Goal: Task Accomplishment & Management: Use online tool/utility

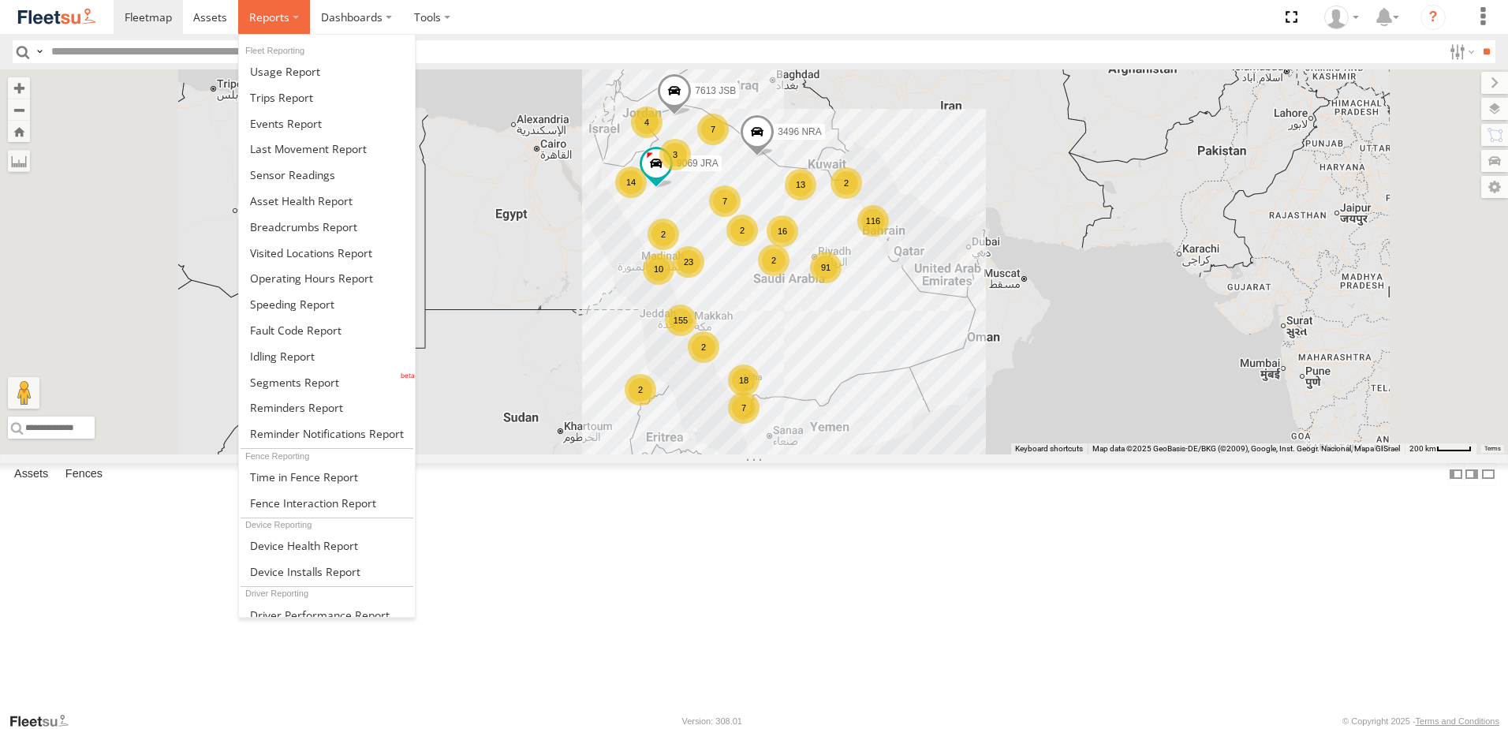
click at [252, 19] on span at bounding box center [269, 16] width 40 height 15
click at [289, 121] on span at bounding box center [286, 123] width 72 height 15
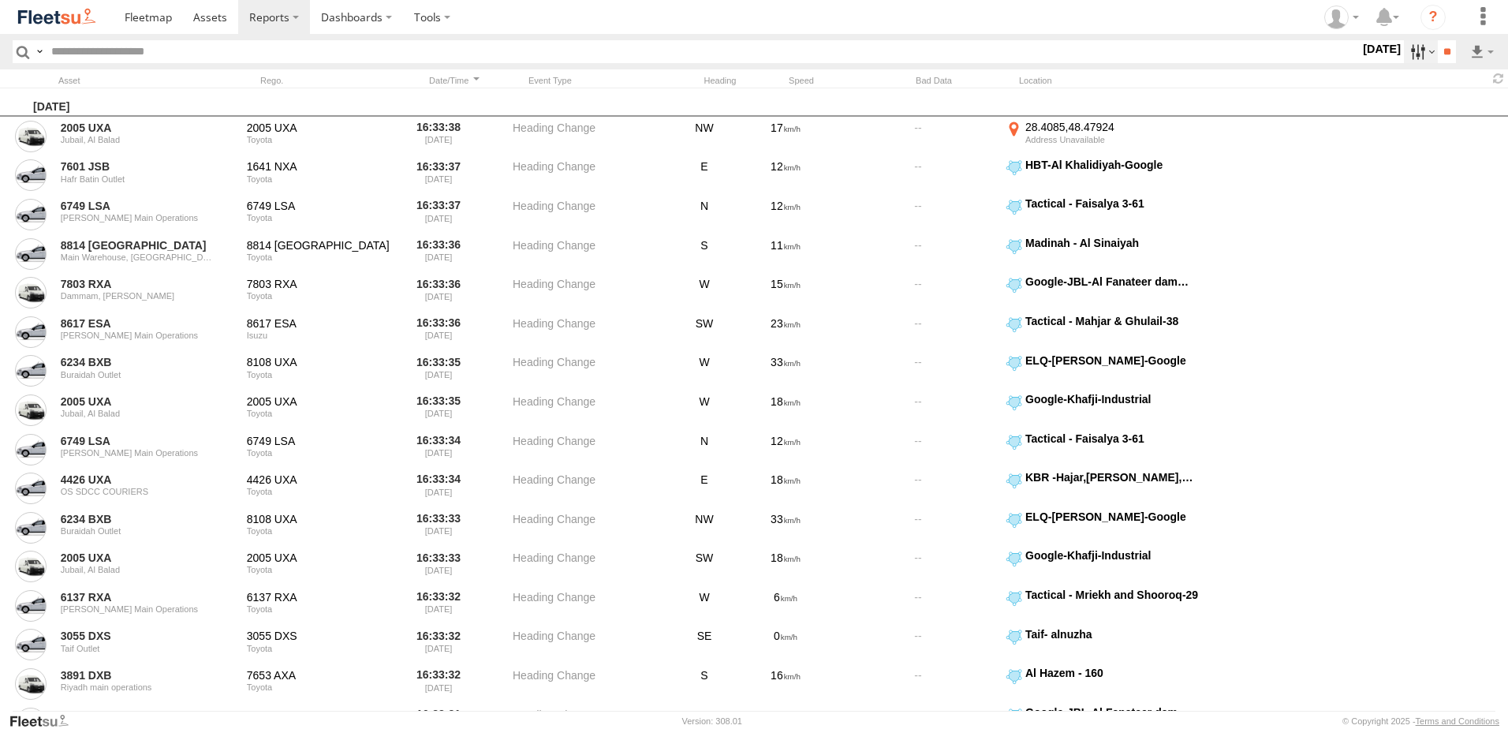
click at [1410, 54] on label at bounding box center [1421, 51] width 34 height 23
click at [0, 0] on span "GOV RUH" at bounding box center [0, 0] width 0 height 0
click at [0, 0] on span "Riyadh main operations" at bounding box center [0, 0] width 0 height 0
click at [1446, 52] on input "**" at bounding box center [1447, 51] width 18 height 23
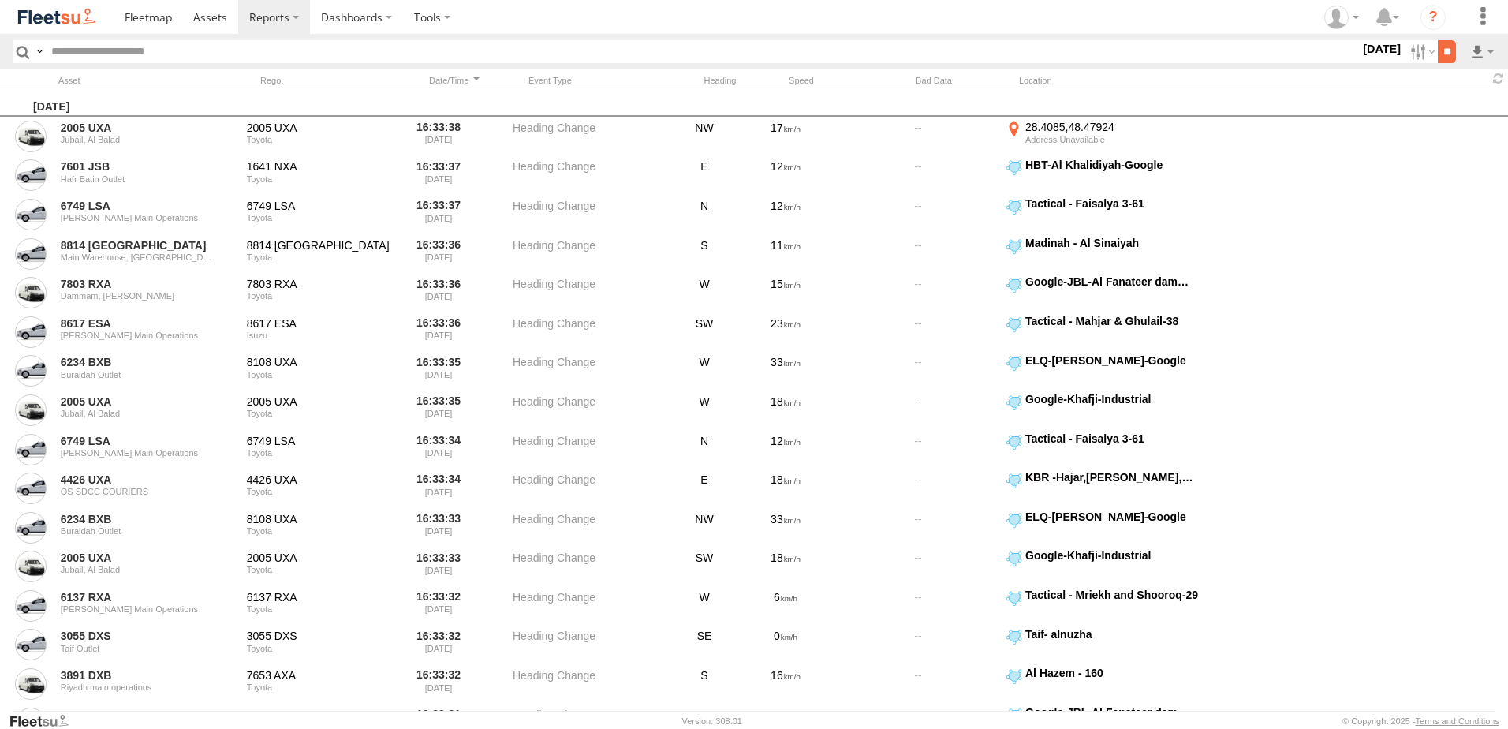
scroll to position [0, 0]
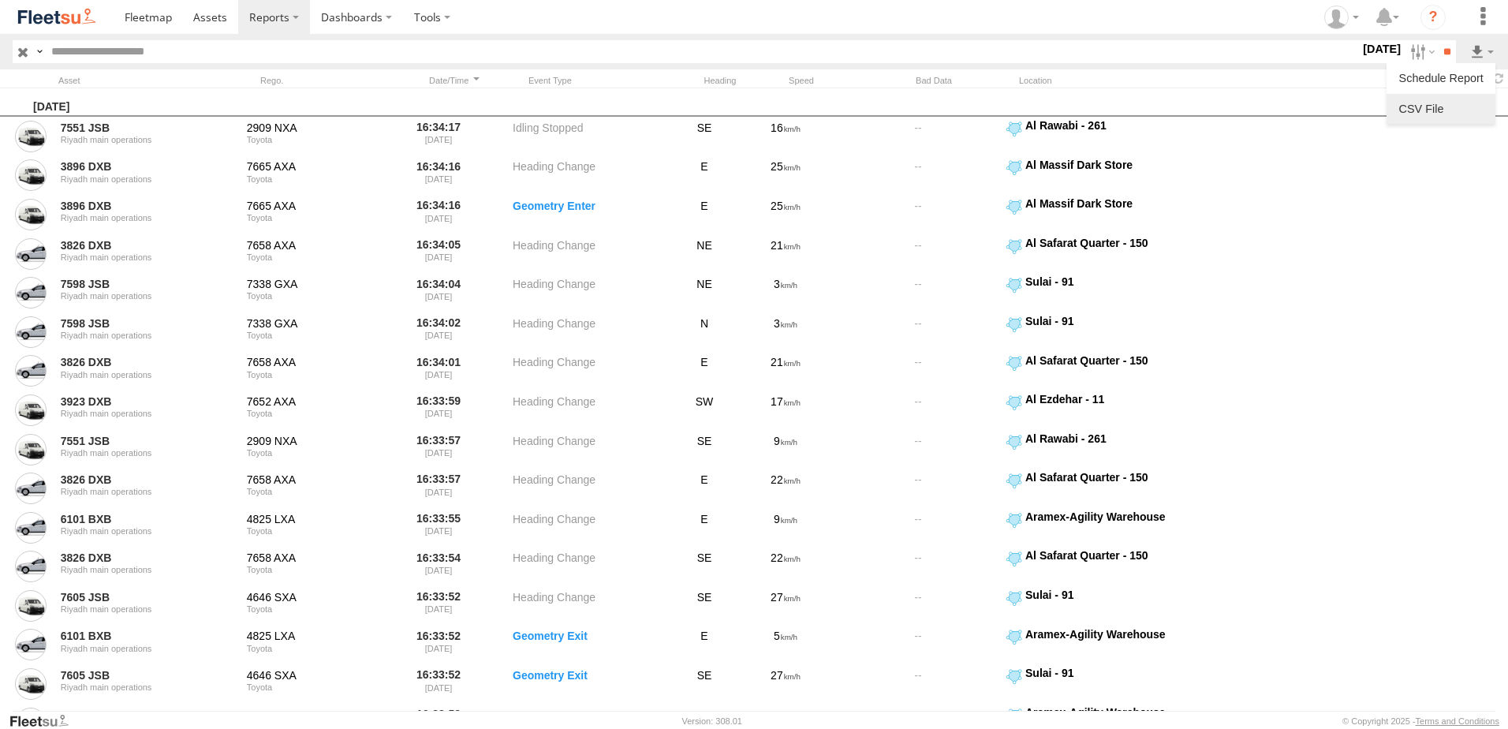
click at [1420, 109] on link at bounding box center [1441, 109] width 96 height 24
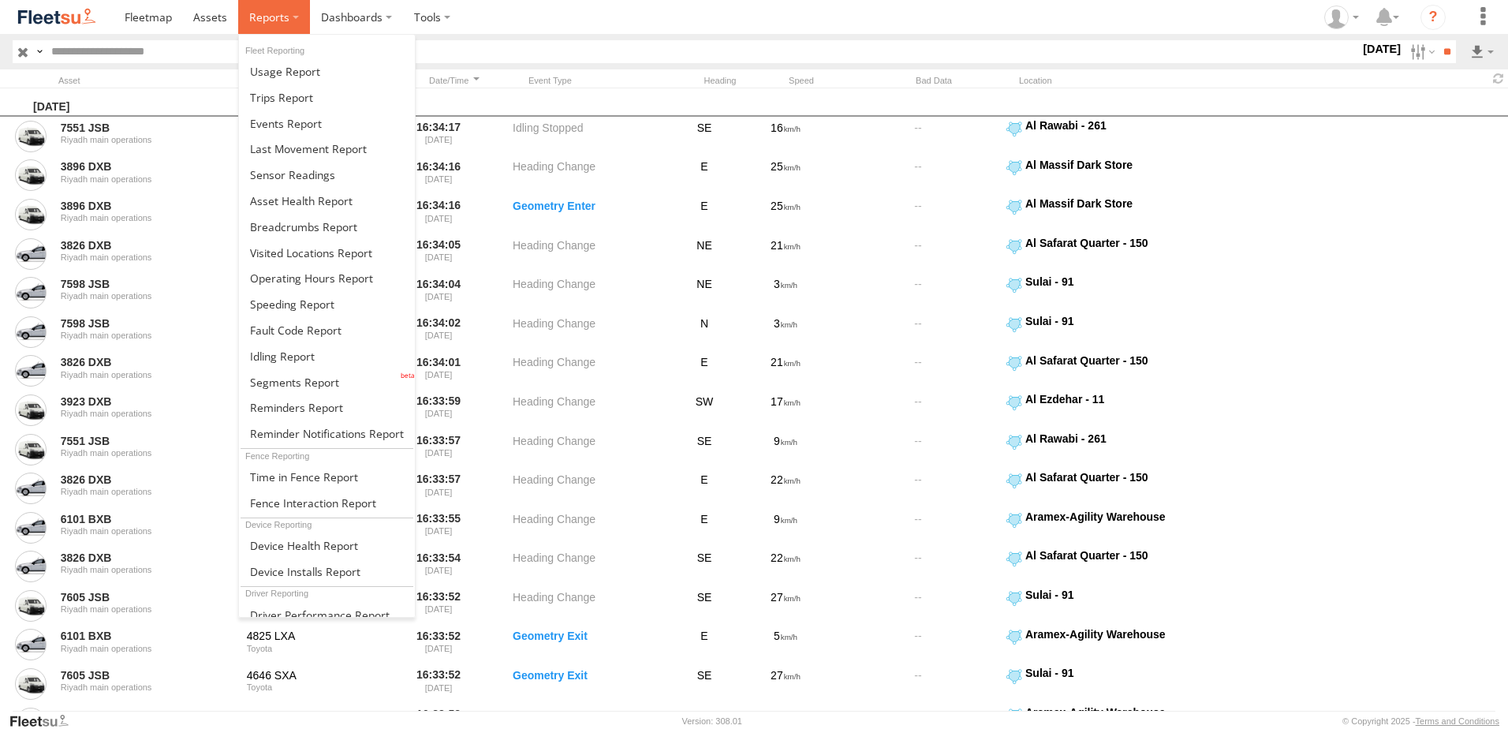
click at [282, 21] on span at bounding box center [269, 16] width 40 height 15
click at [311, 226] on span at bounding box center [303, 226] width 107 height 15
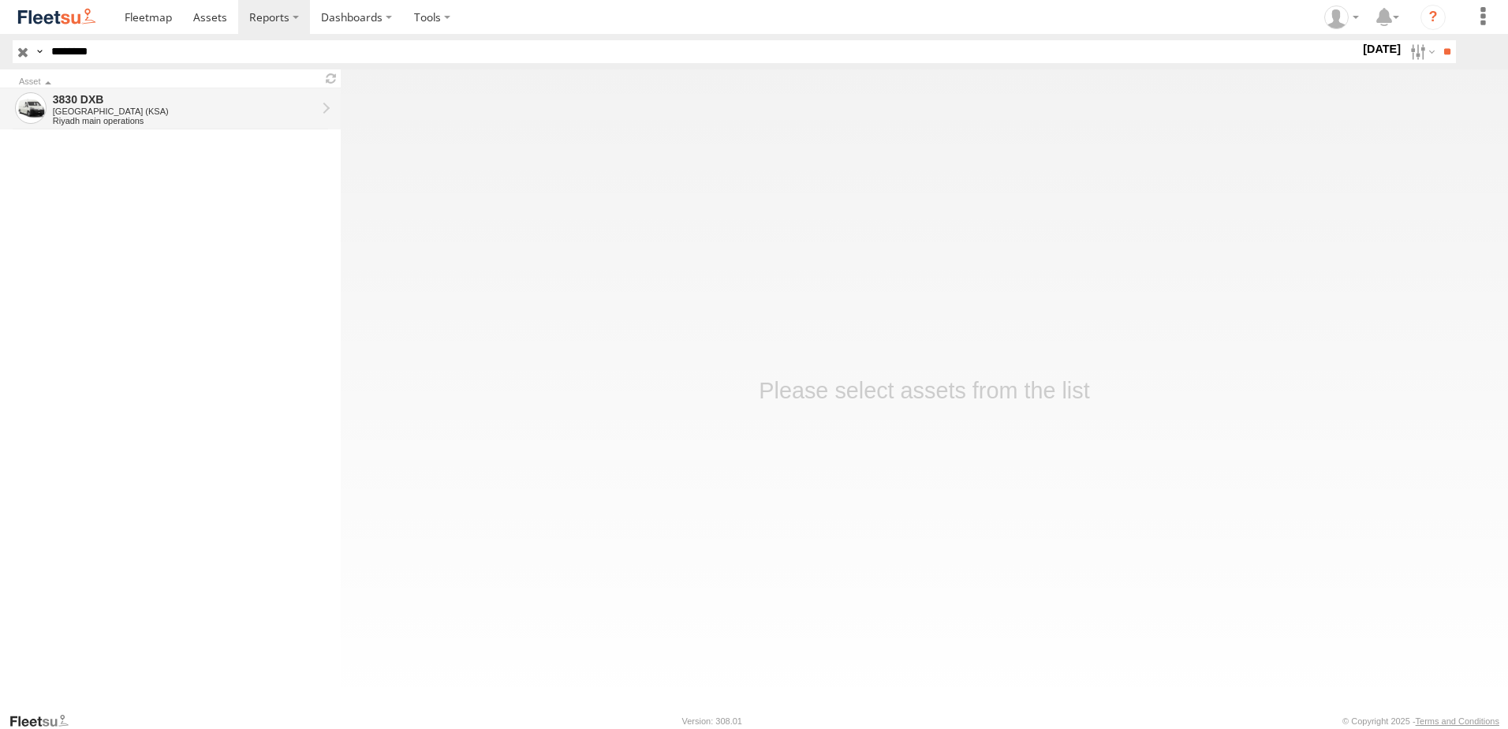
click at [76, 101] on div "3830 DXB" at bounding box center [184, 99] width 263 height 14
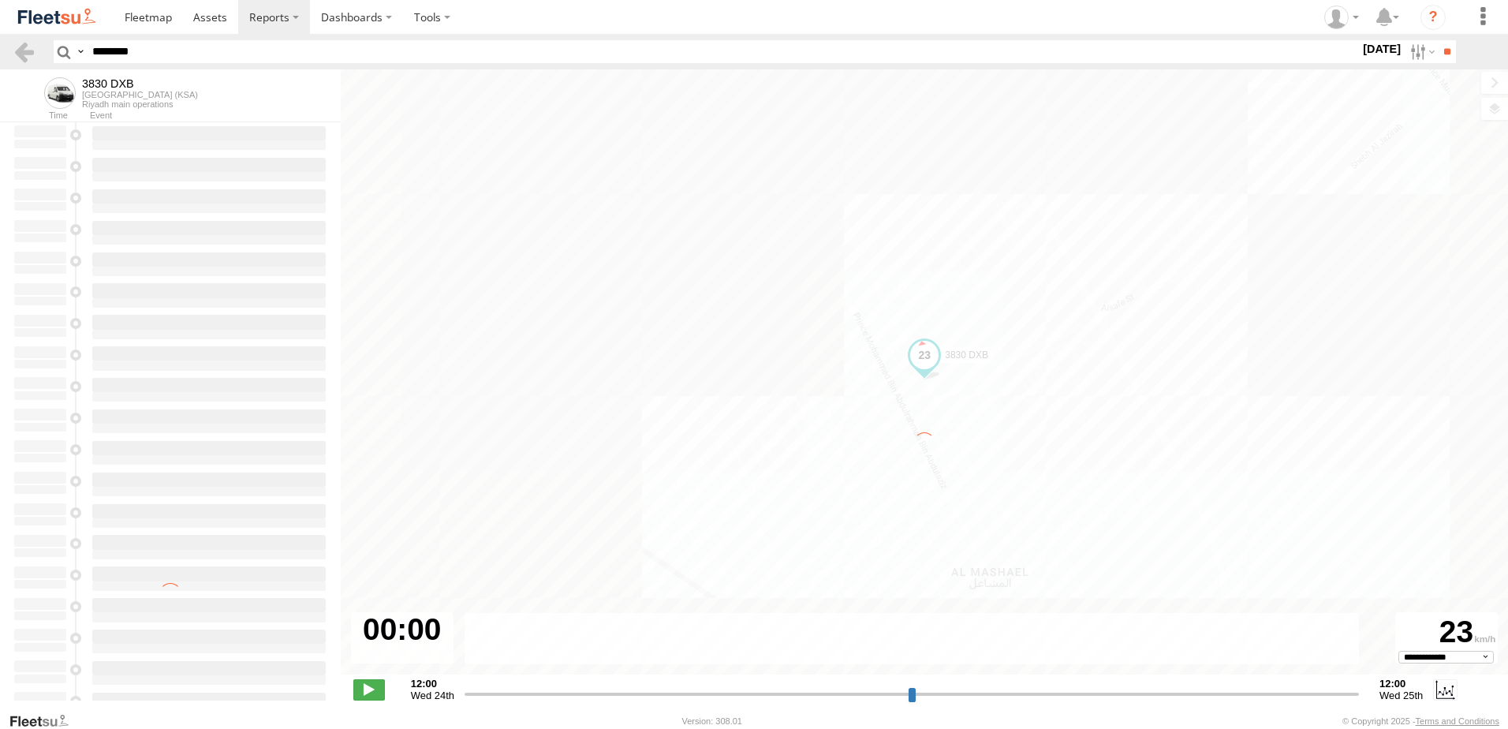
select select "**********"
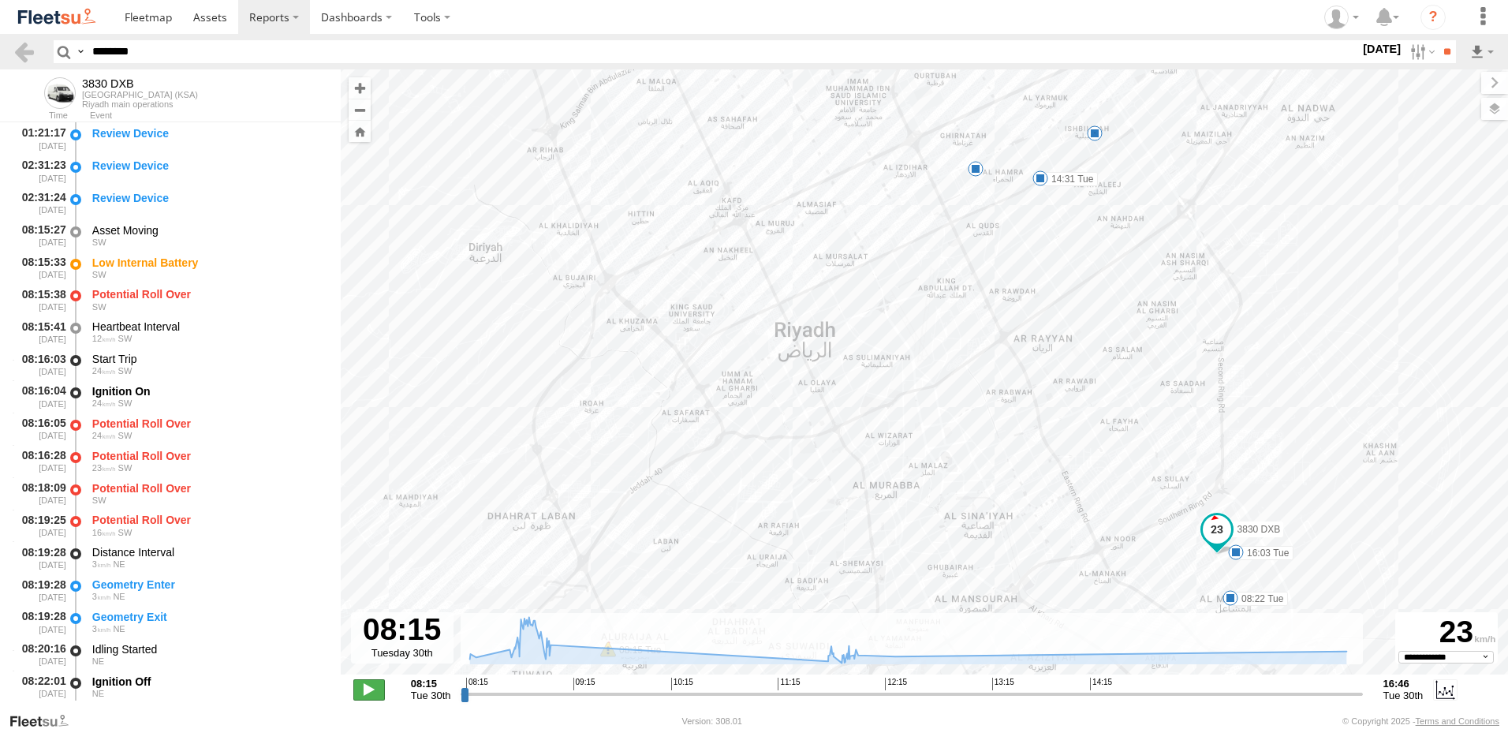
click at [373, 695] on span at bounding box center [369, 689] width 32 height 21
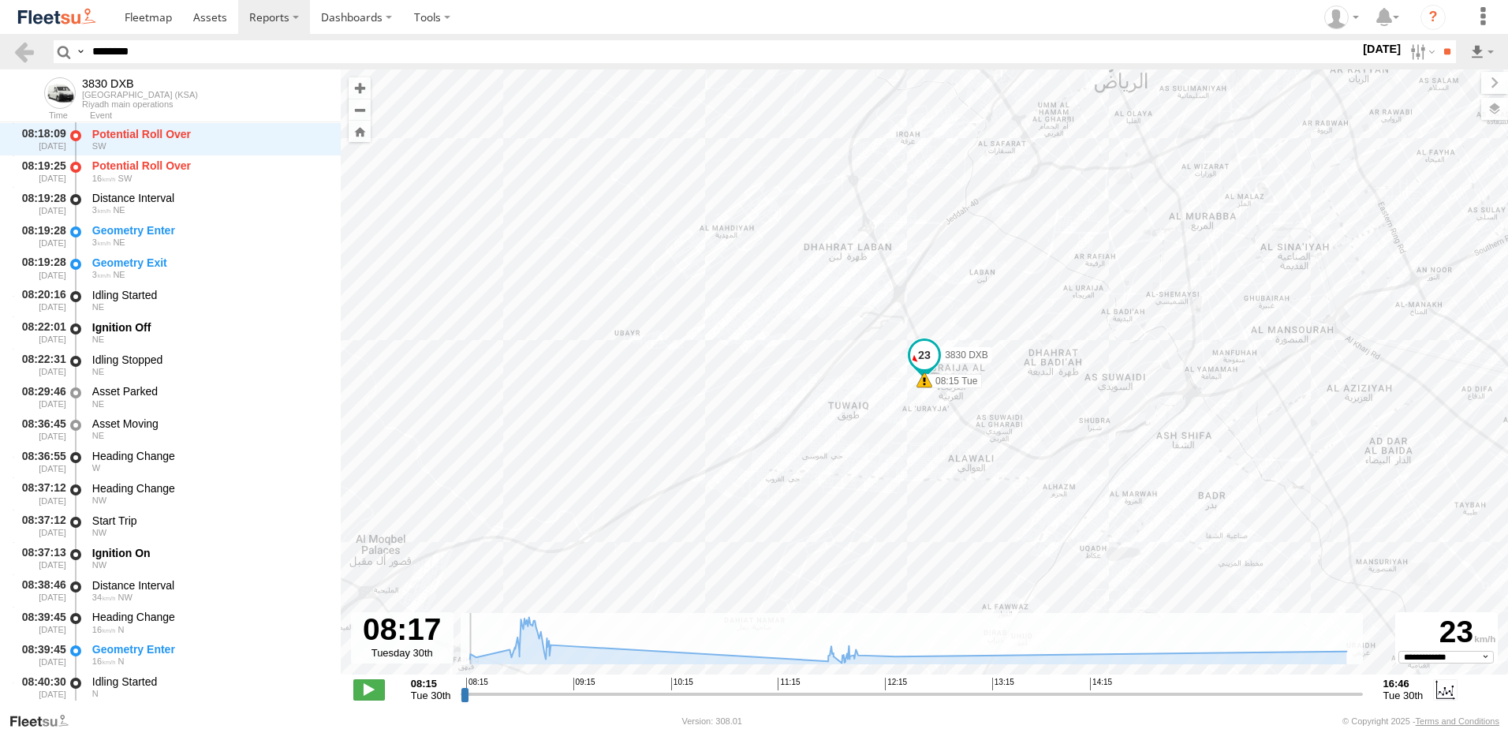
drag, startPoint x: 477, startPoint y: 700, endPoint x: 302, endPoint y: 696, distance: 175.1
click at [461, 696] on input "range" at bounding box center [911, 693] width 901 height 15
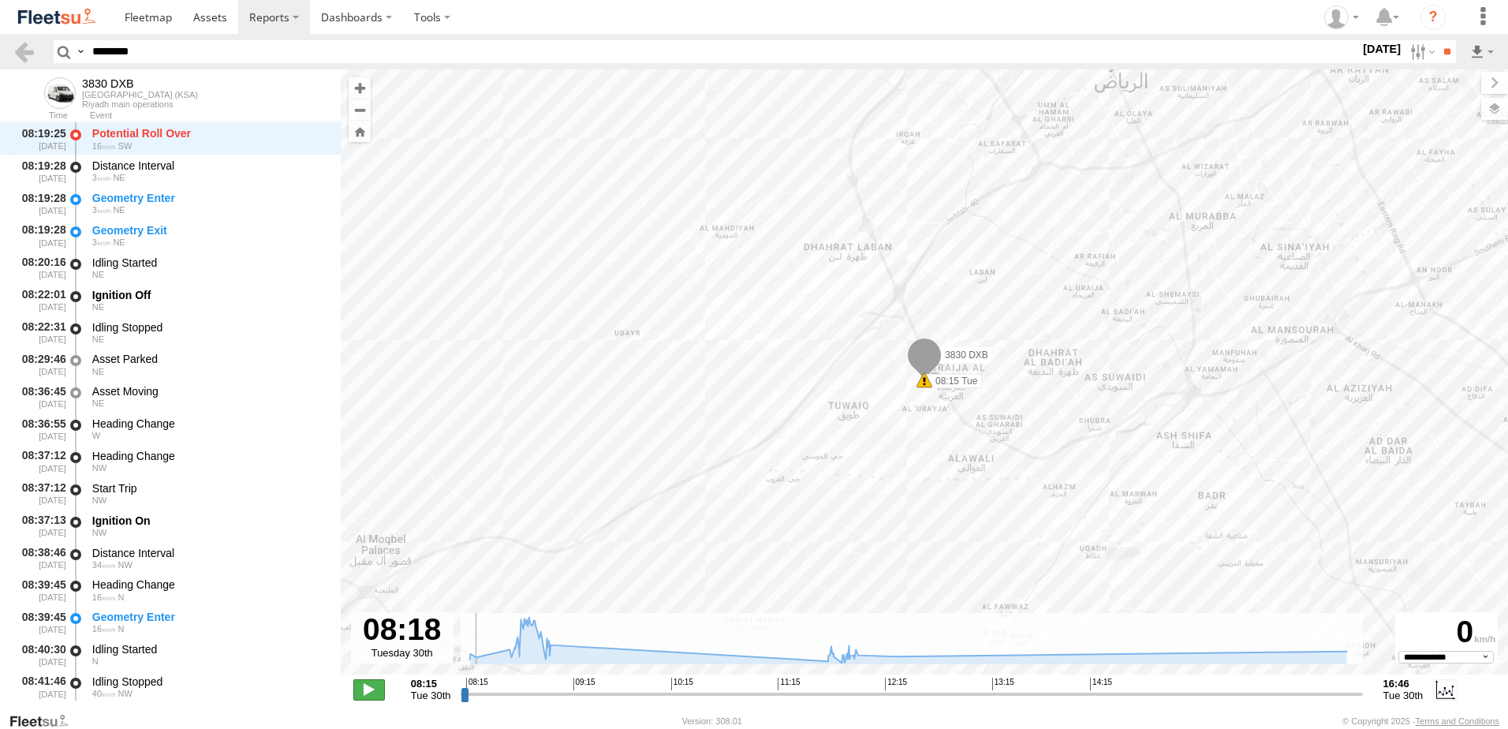
click at [371, 693] on span at bounding box center [369, 689] width 32 height 21
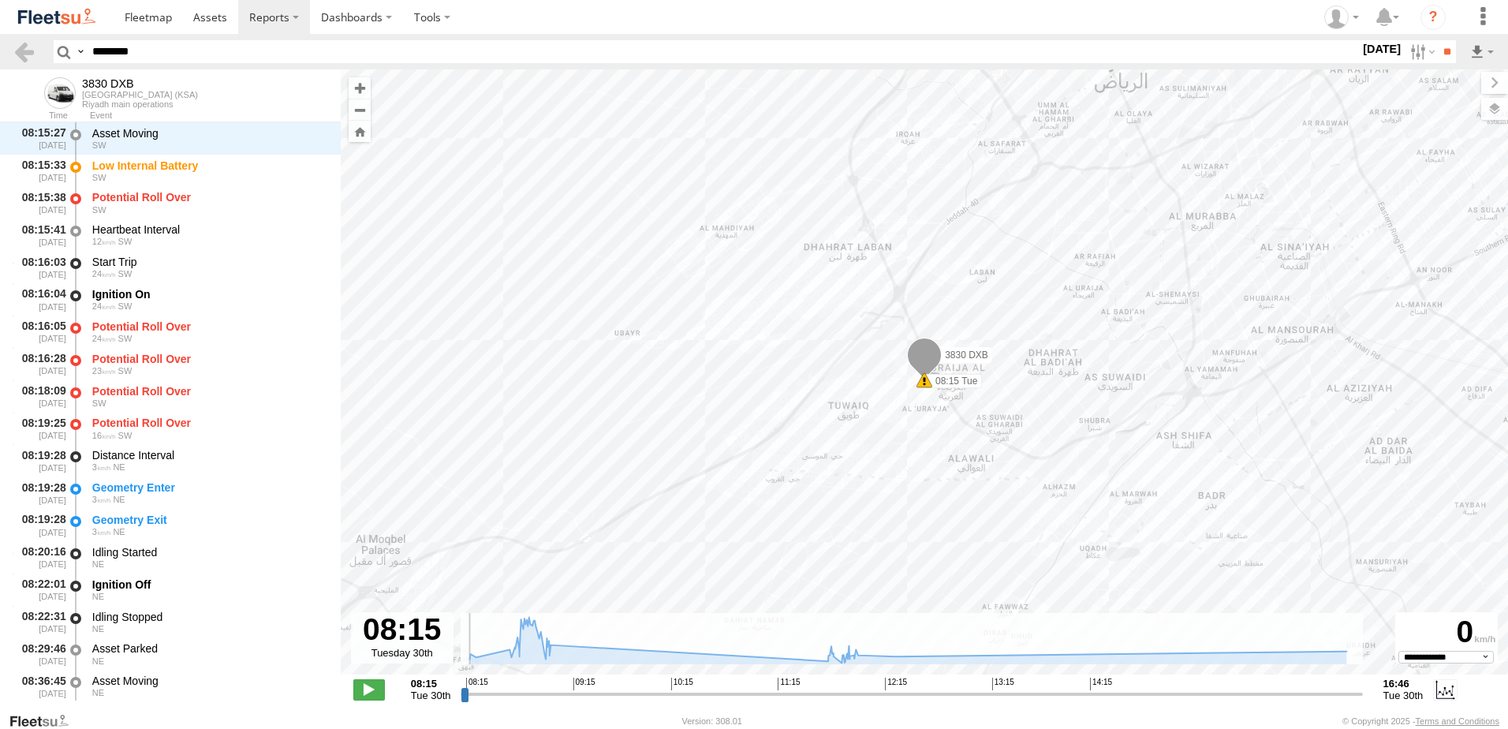
drag, startPoint x: 473, startPoint y: 698, endPoint x: 417, endPoint y: 699, distance: 56.0
type input "**********"
click at [461, 699] on input "range" at bounding box center [911, 693] width 901 height 15
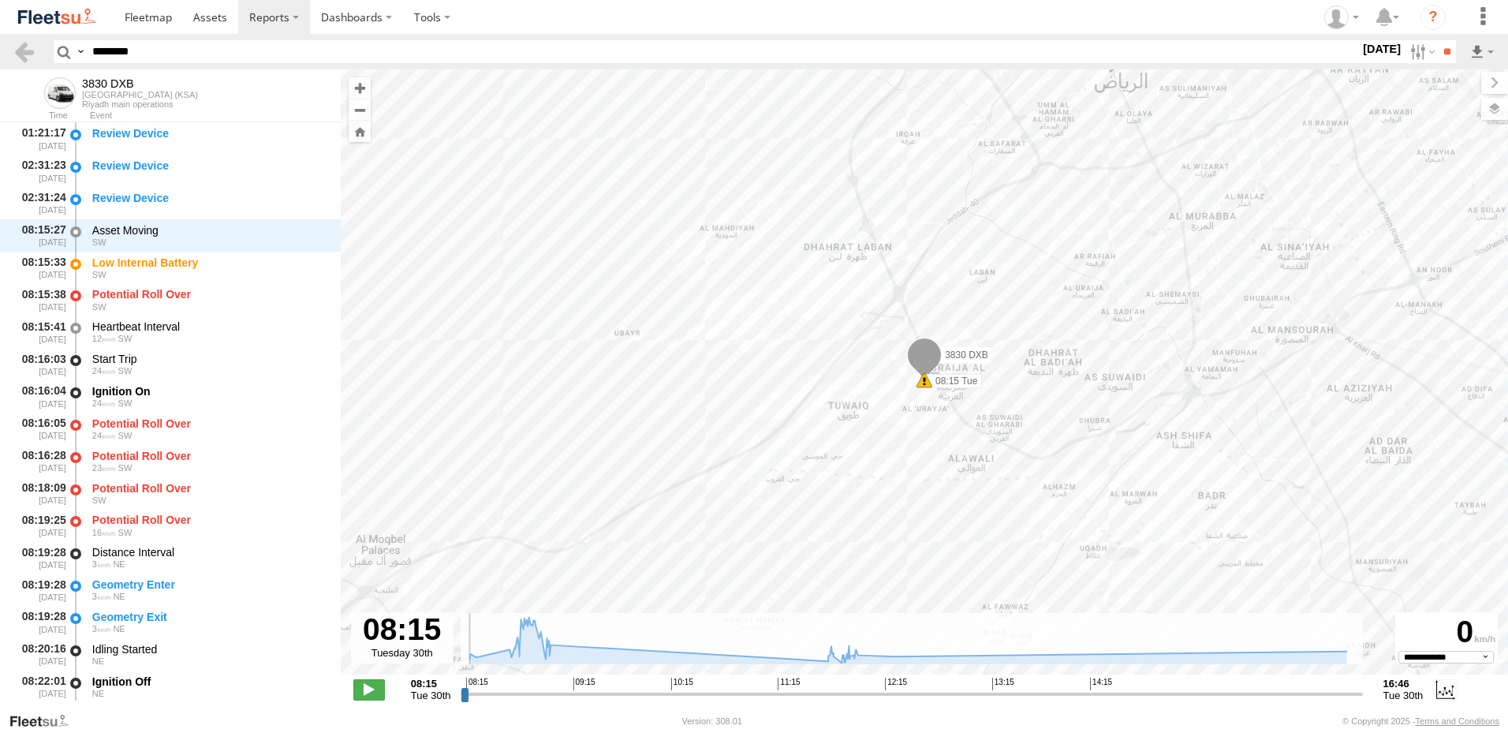
click at [1393, 54] on label "30 Sep 25" at bounding box center [1382, 48] width 44 height 17
click at [1404, 51] on label at bounding box center [1421, 51] width 34 height 23
click at [1405, 55] on label at bounding box center [1421, 51] width 34 height 23
click at [0, 0] on label at bounding box center [0, 0] width 0 height 0
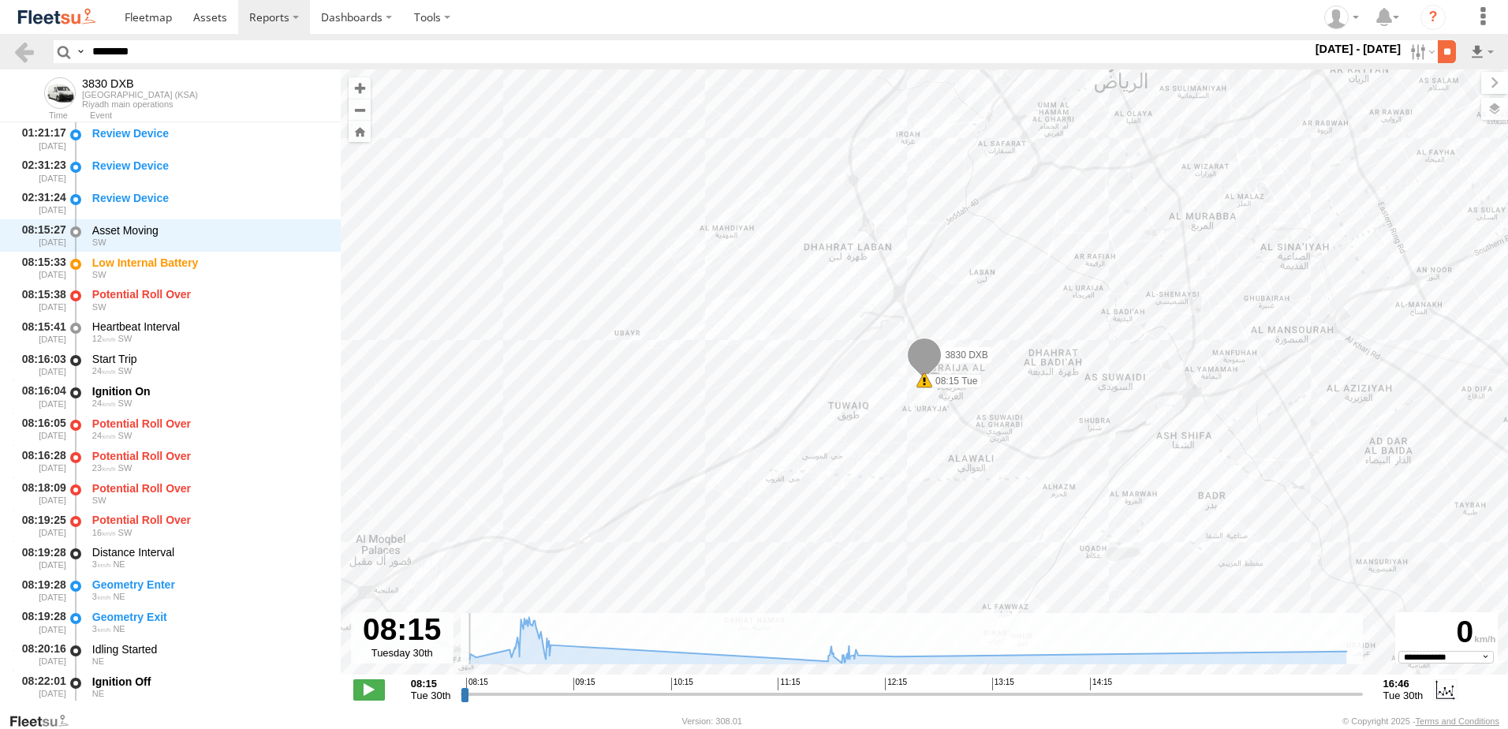
click at [1447, 61] on input "**" at bounding box center [1447, 51] width 18 height 23
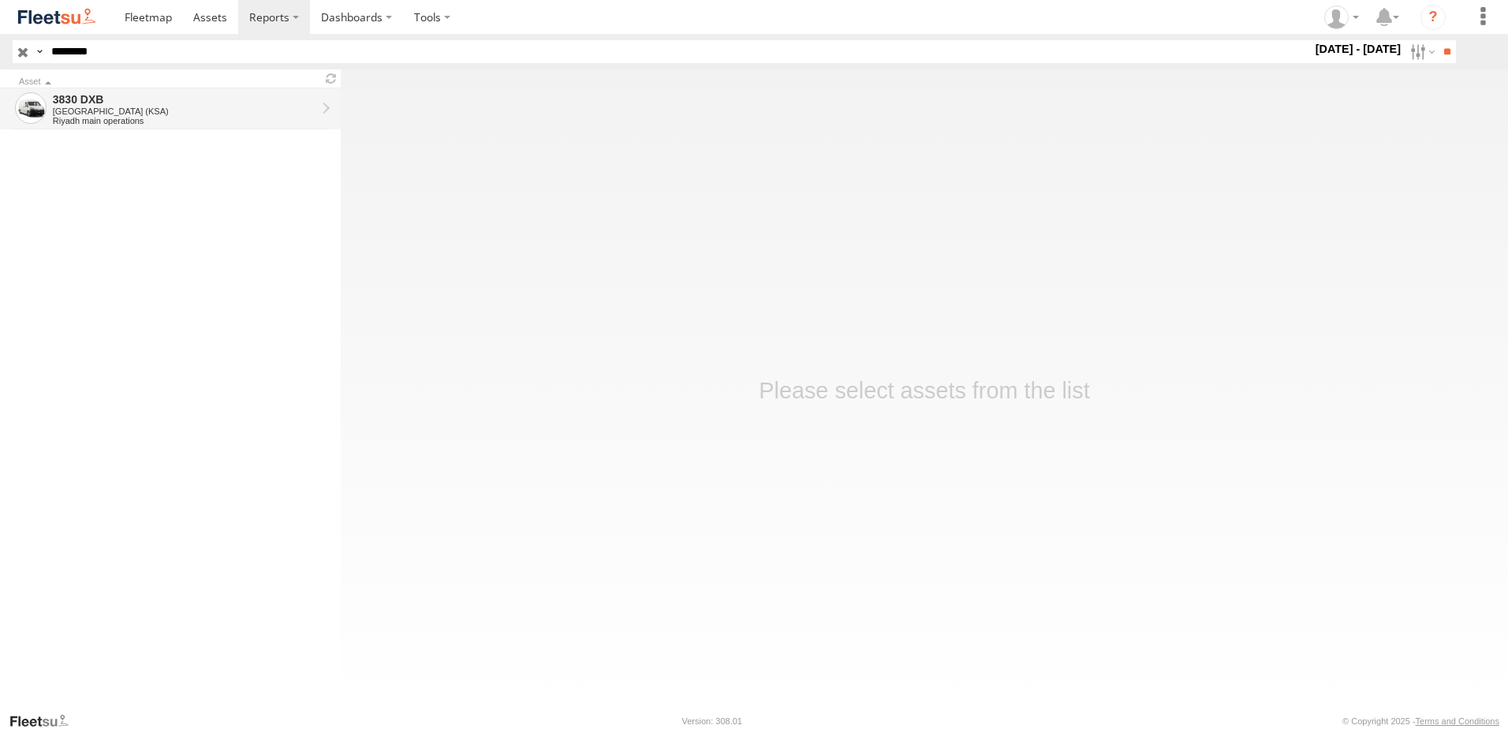
click at [82, 96] on div "3830 DXB" at bounding box center [184, 99] width 263 height 14
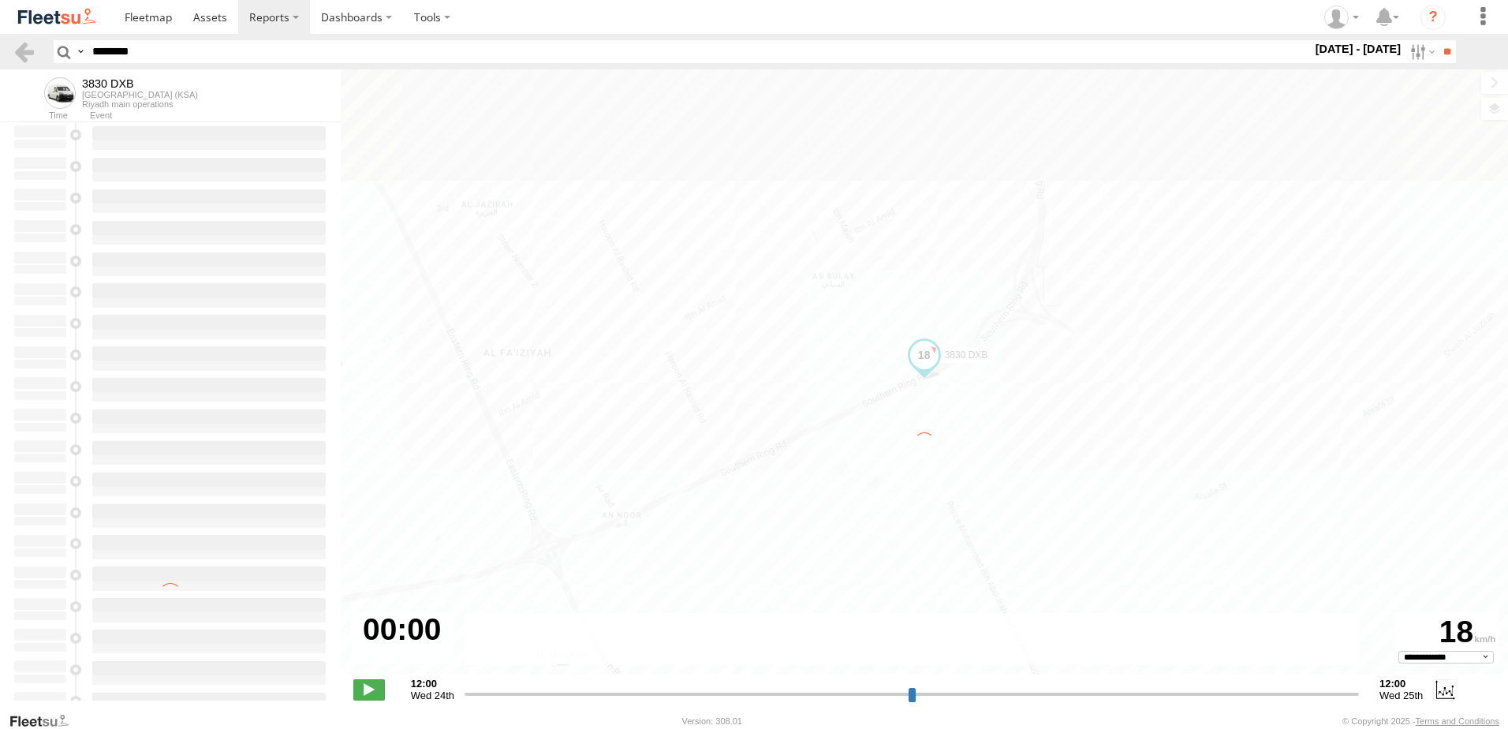
select select "**********"
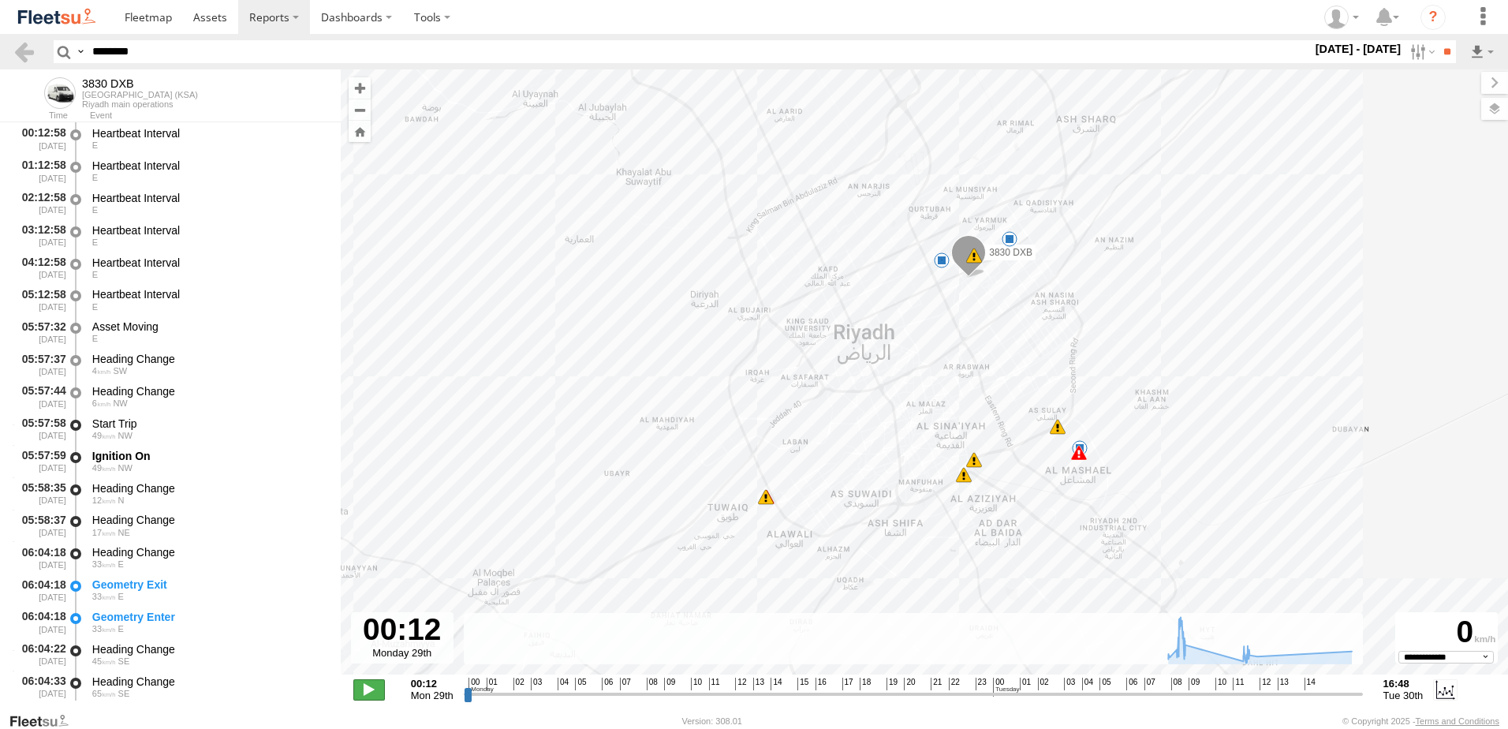
click at [370, 692] on span at bounding box center [369, 689] width 32 height 21
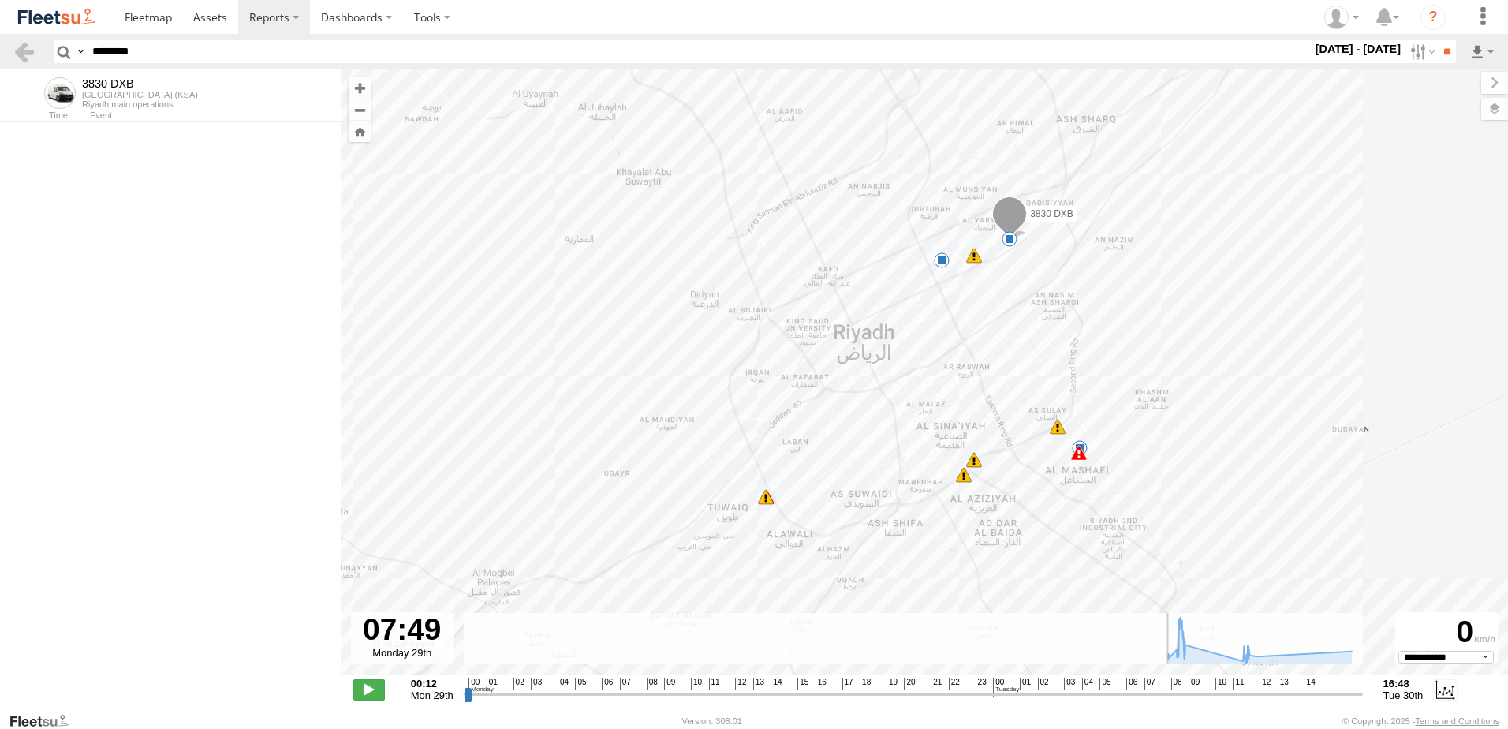
scroll to position [7503, 0]
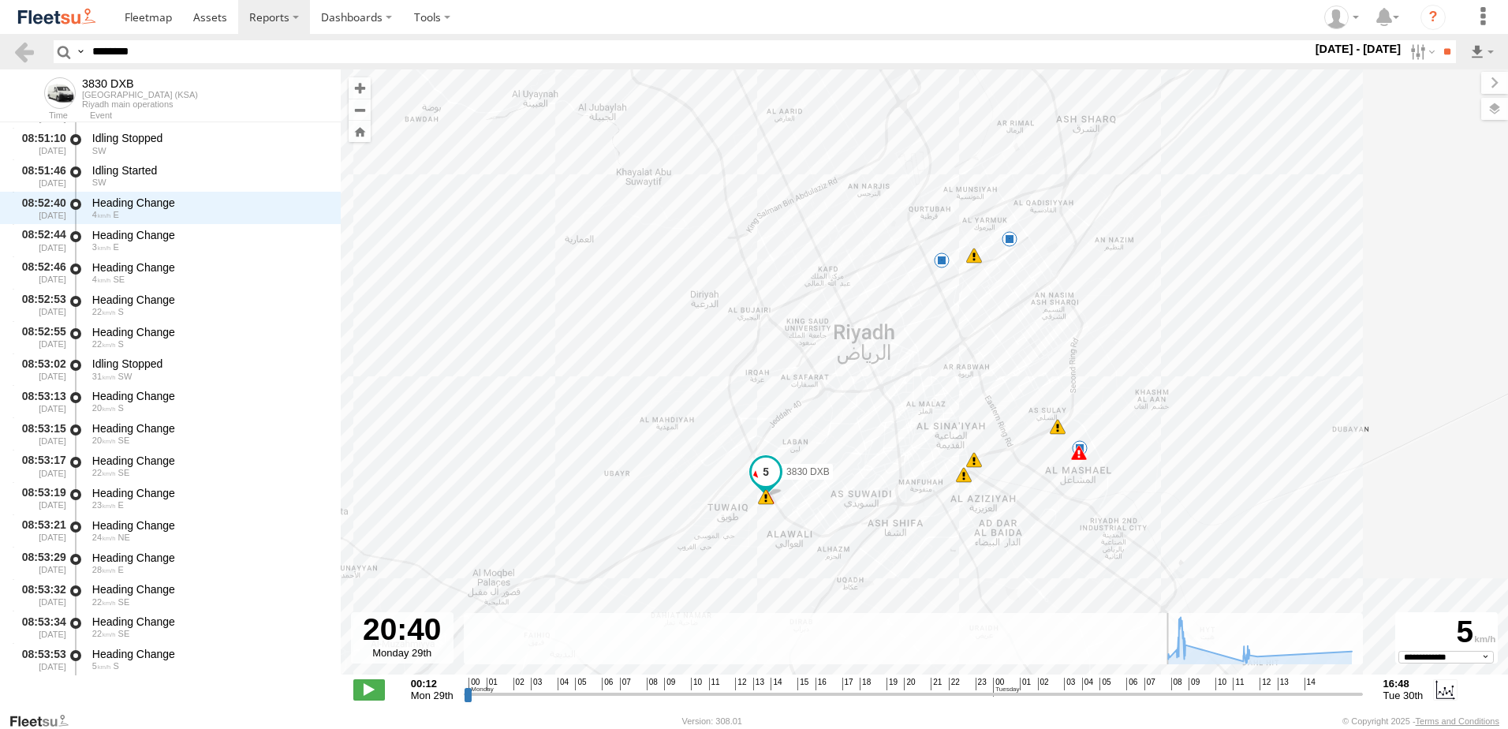
drag, startPoint x: 467, startPoint y: 697, endPoint x: 916, endPoint y: 698, distance: 448.7
click at [916, 698] on input "range" at bounding box center [913, 693] width 899 height 15
click at [377, 694] on span at bounding box center [369, 689] width 32 height 21
click at [371, 696] on span at bounding box center [369, 689] width 32 height 21
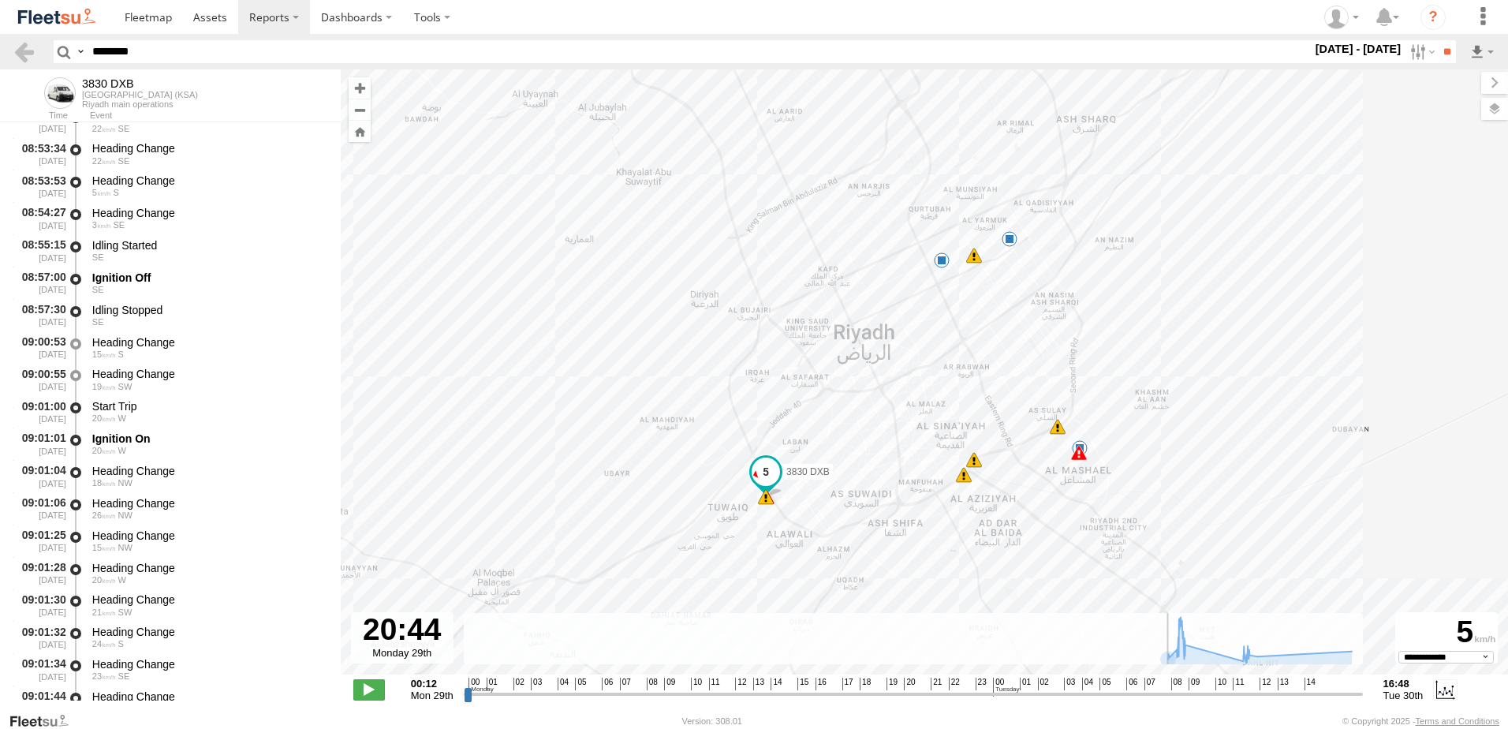
scroll to position [8528, 0]
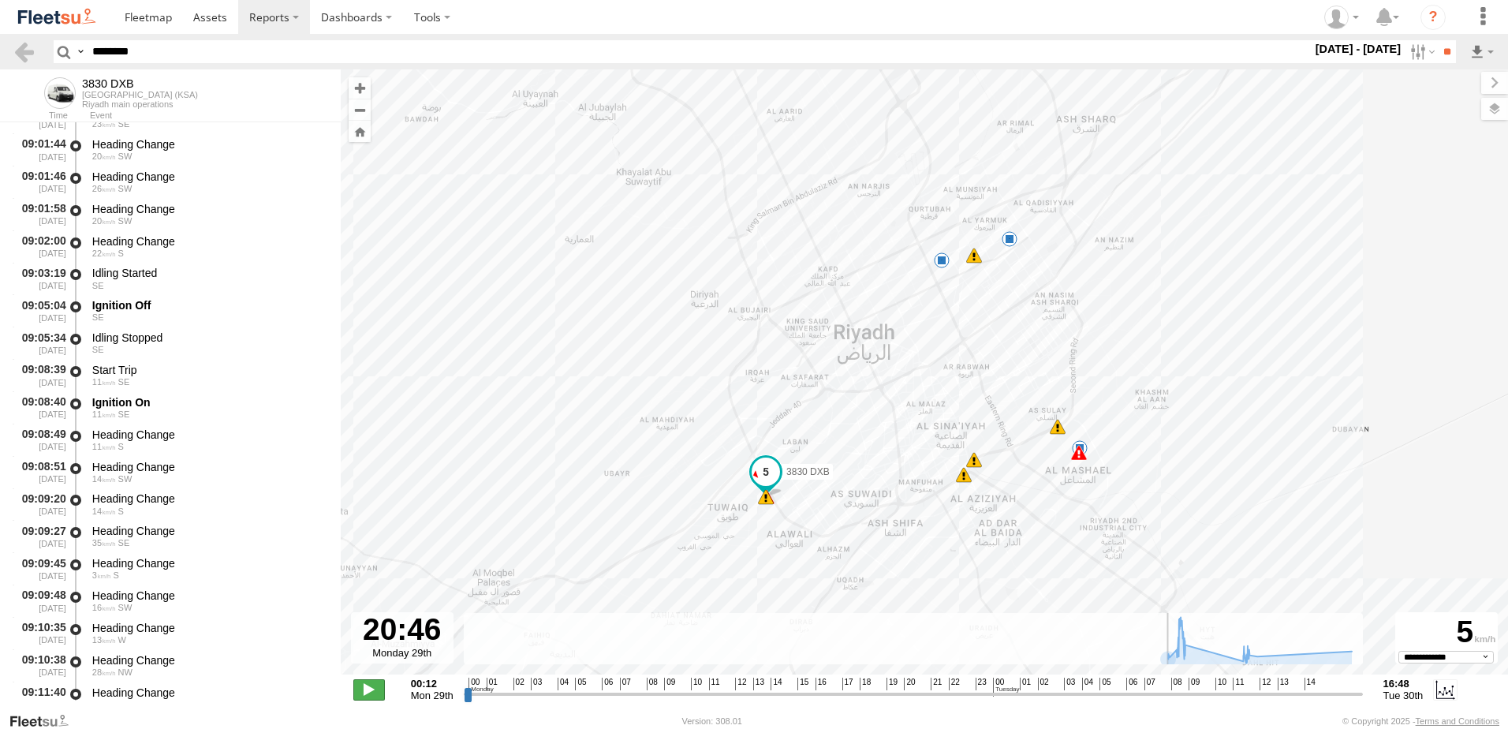
click at [368, 696] on span at bounding box center [369, 689] width 32 height 21
click at [118, 407] on div "Ignition On" at bounding box center [208, 402] width 233 height 14
click at [358, 696] on span at bounding box center [369, 689] width 32 height 21
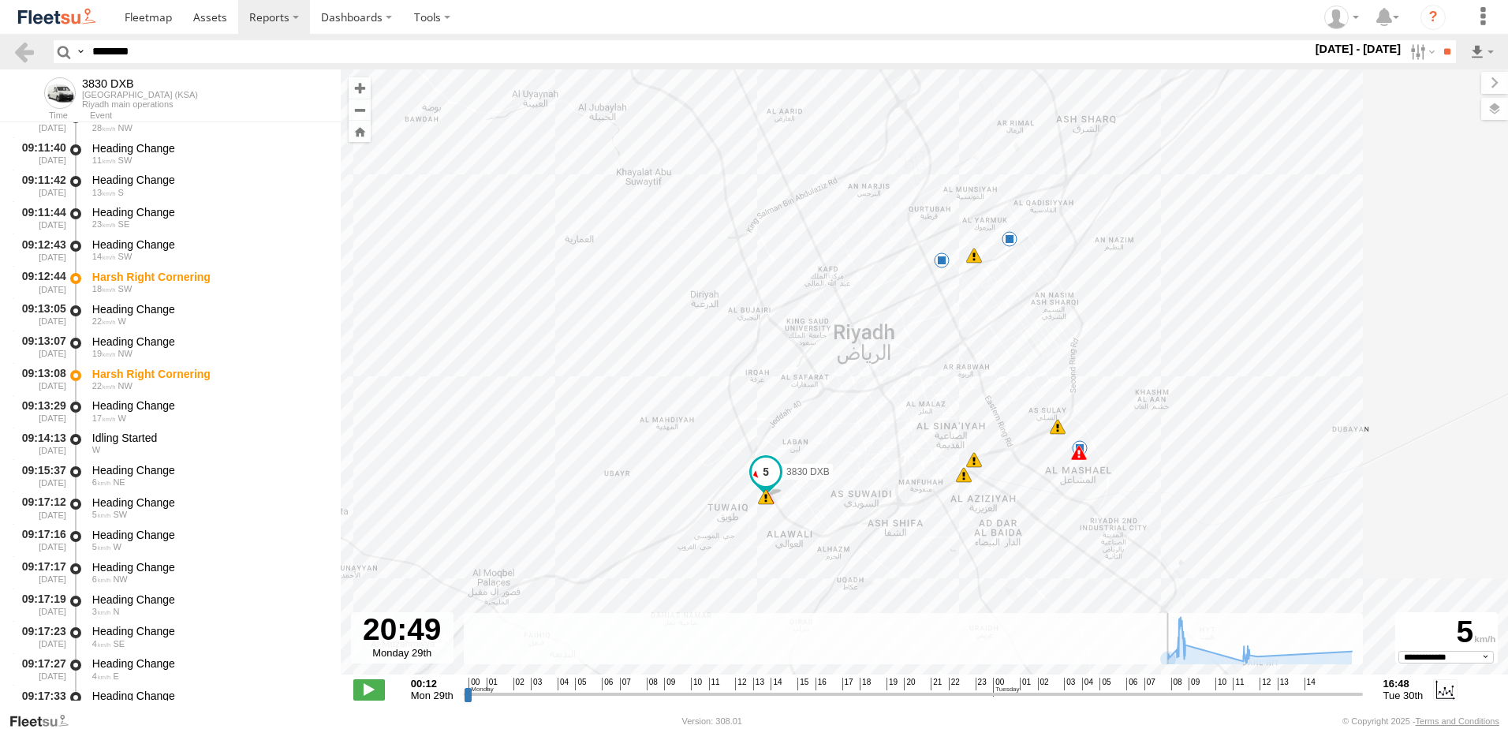
scroll to position [9080, 0]
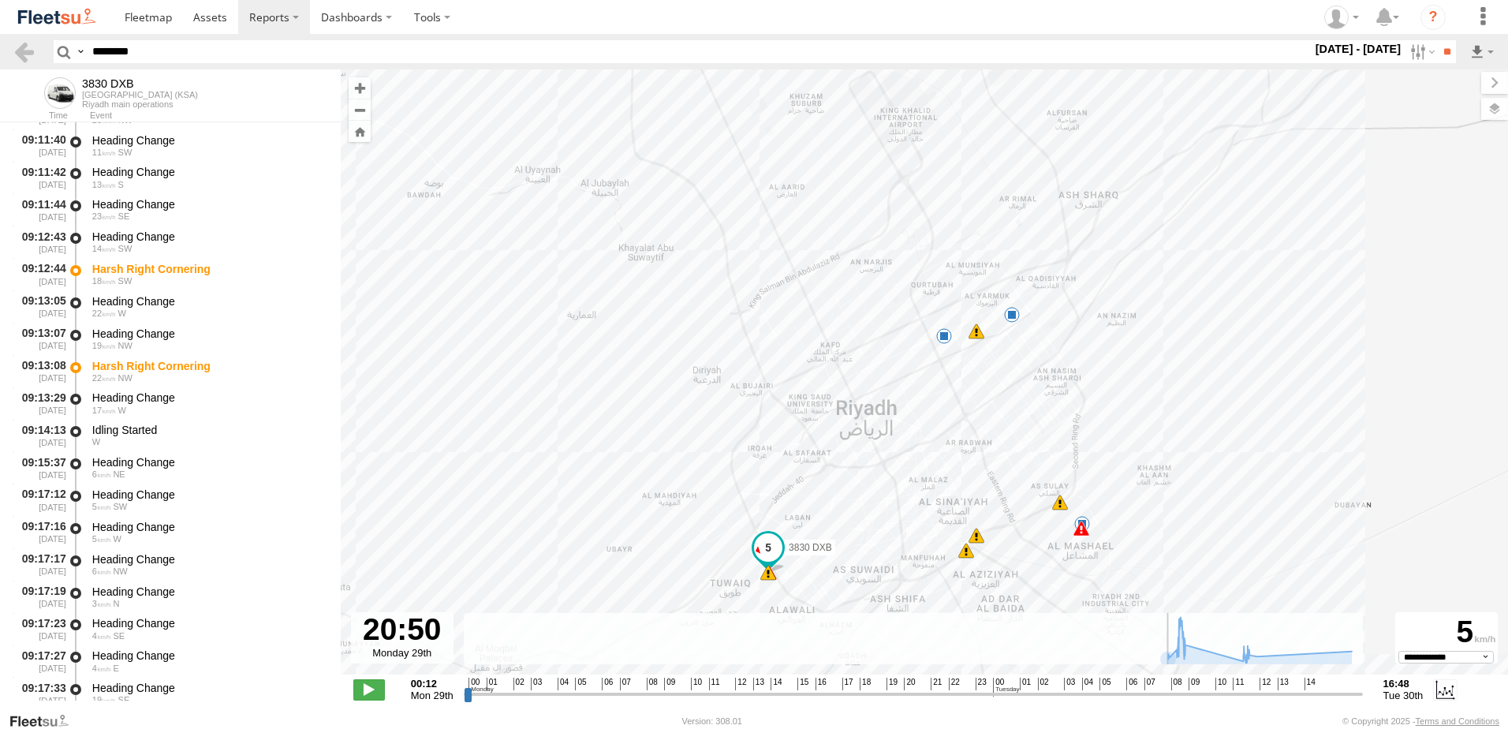
drag, startPoint x: 341, startPoint y: 601, endPoint x: 343, endPoint y: 677, distance: 76.5
click at [343, 677] on div "← Move left → Move right ↑ Move up ↓ Move down + Zoom in - Zoom out Home Jump l…" at bounding box center [924, 390] width 1167 height 642
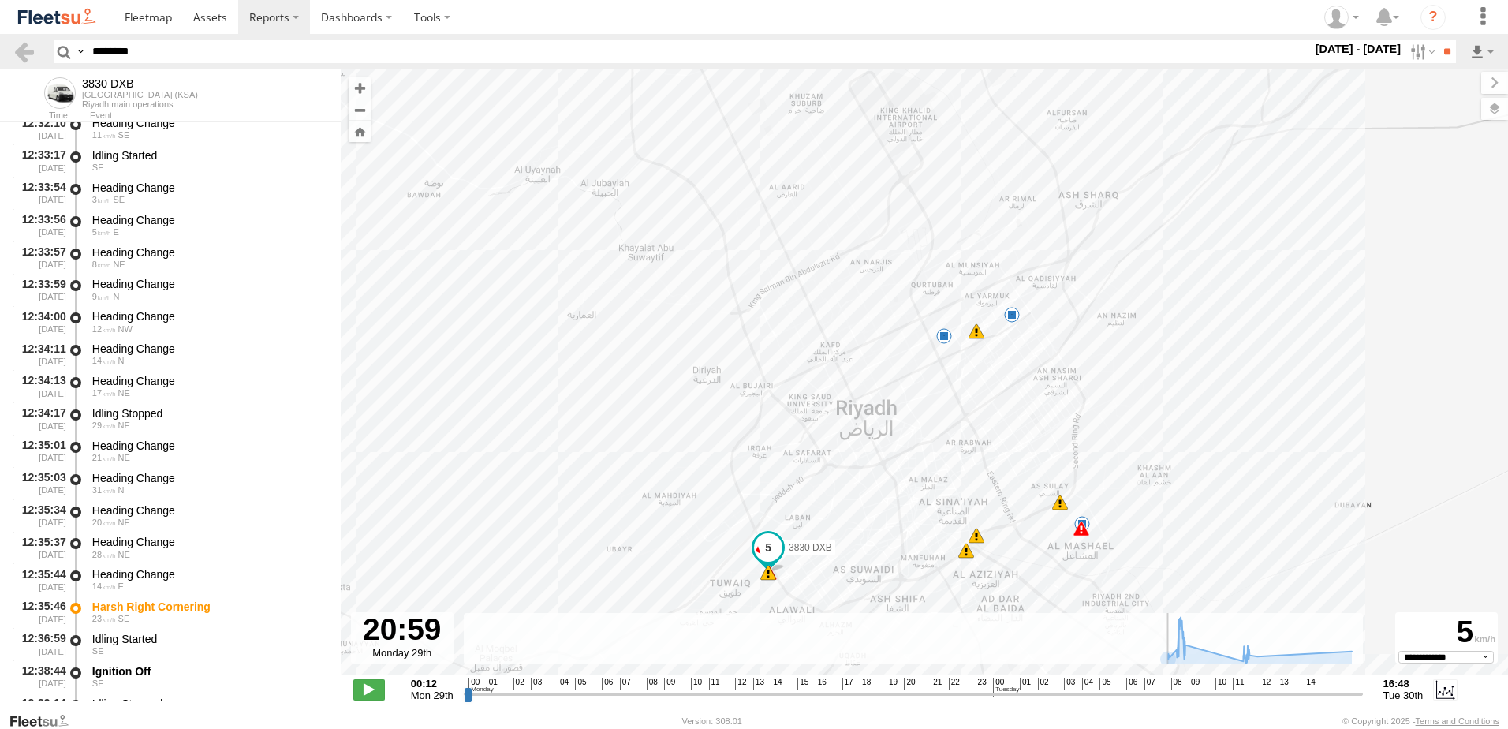
scroll to position [19559, 0]
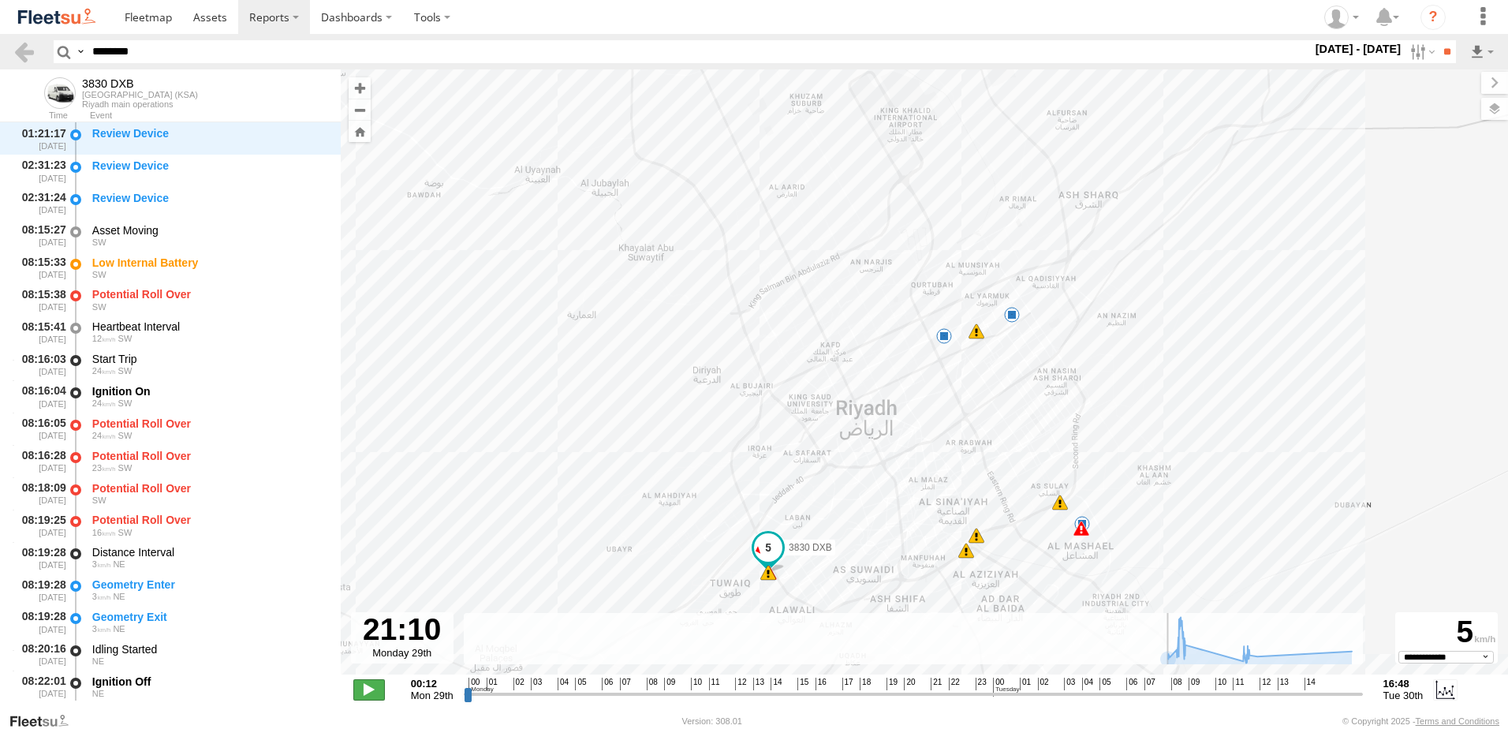
click at [378, 692] on span at bounding box center [369, 689] width 32 height 21
type input "**********"
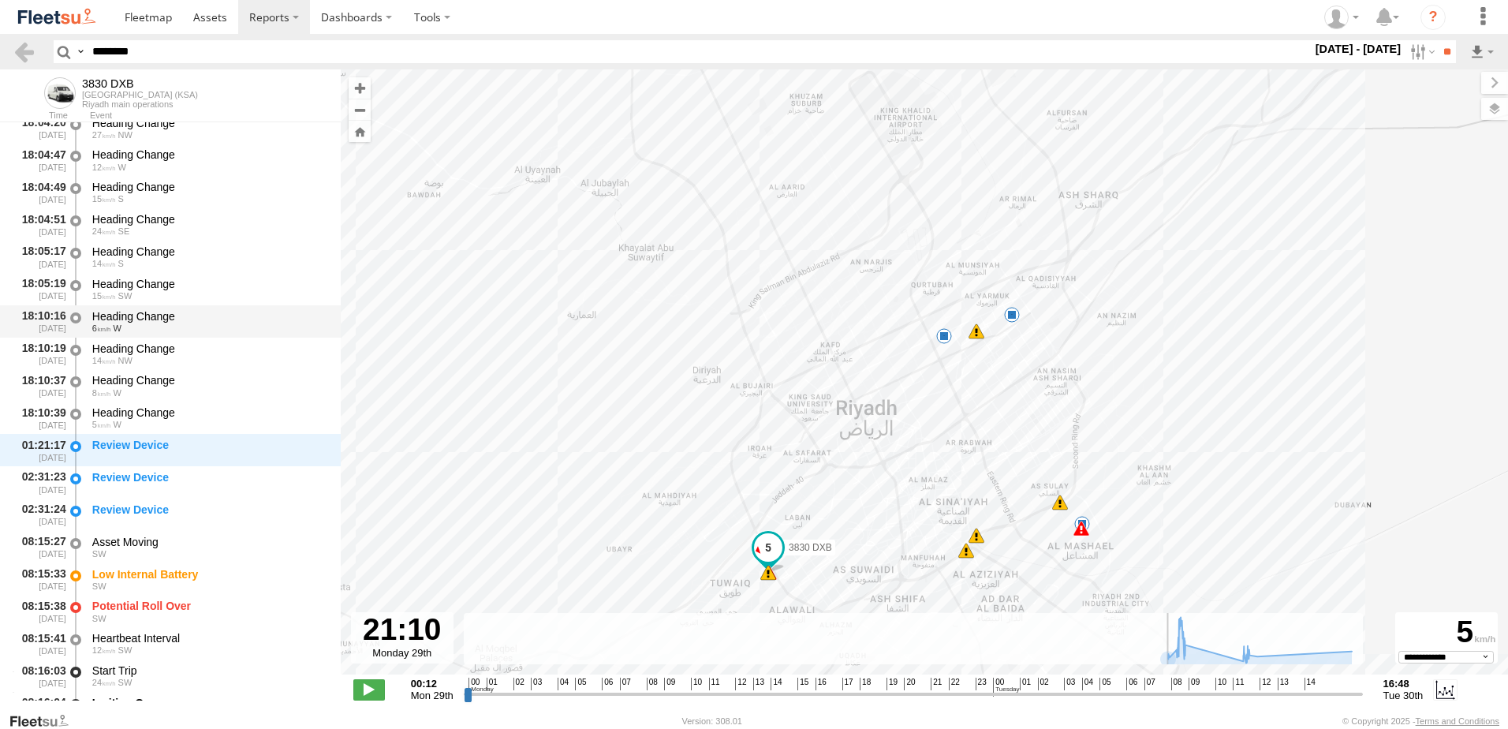
scroll to position [32810, 0]
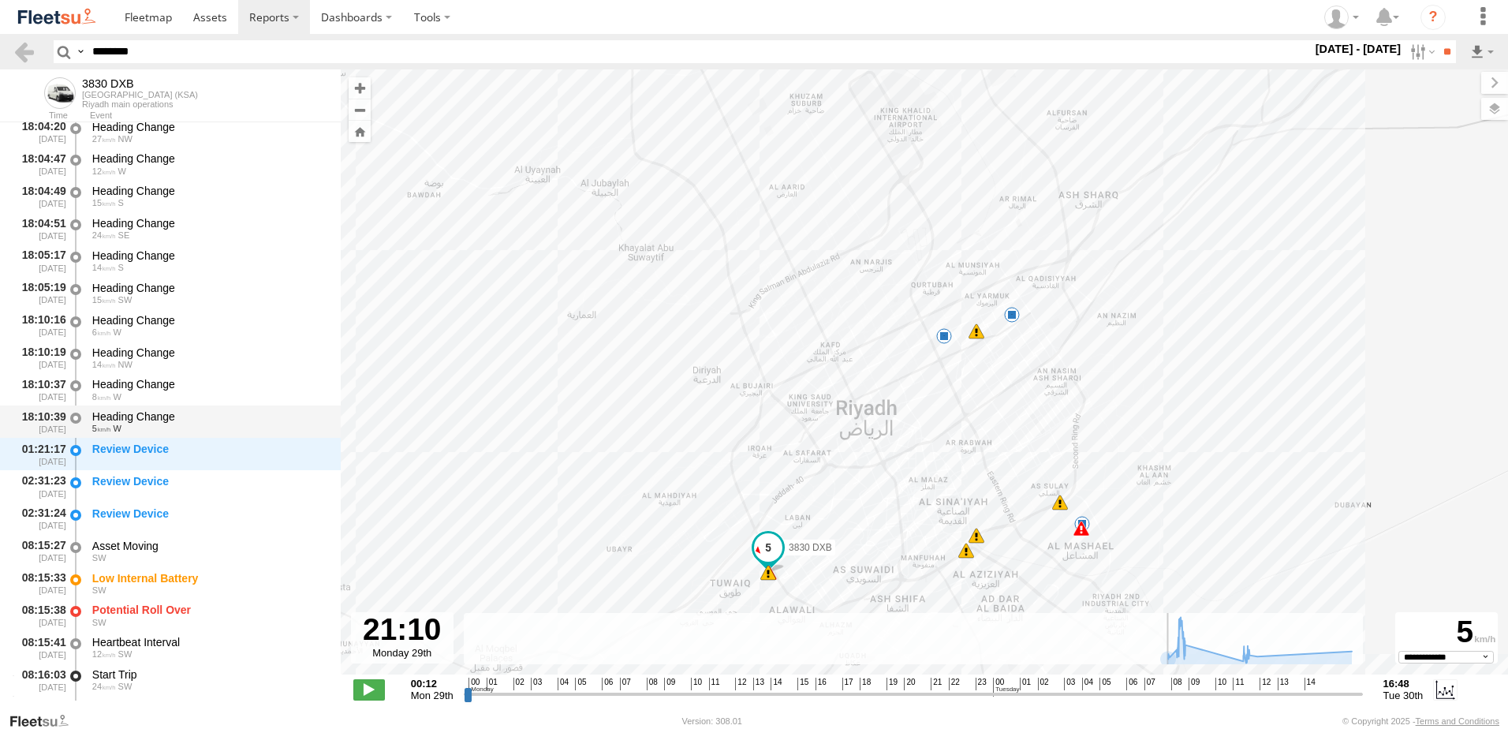
click at [188, 415] on div "Heading Change" at bounding box center [208, 416] width 233 height 14
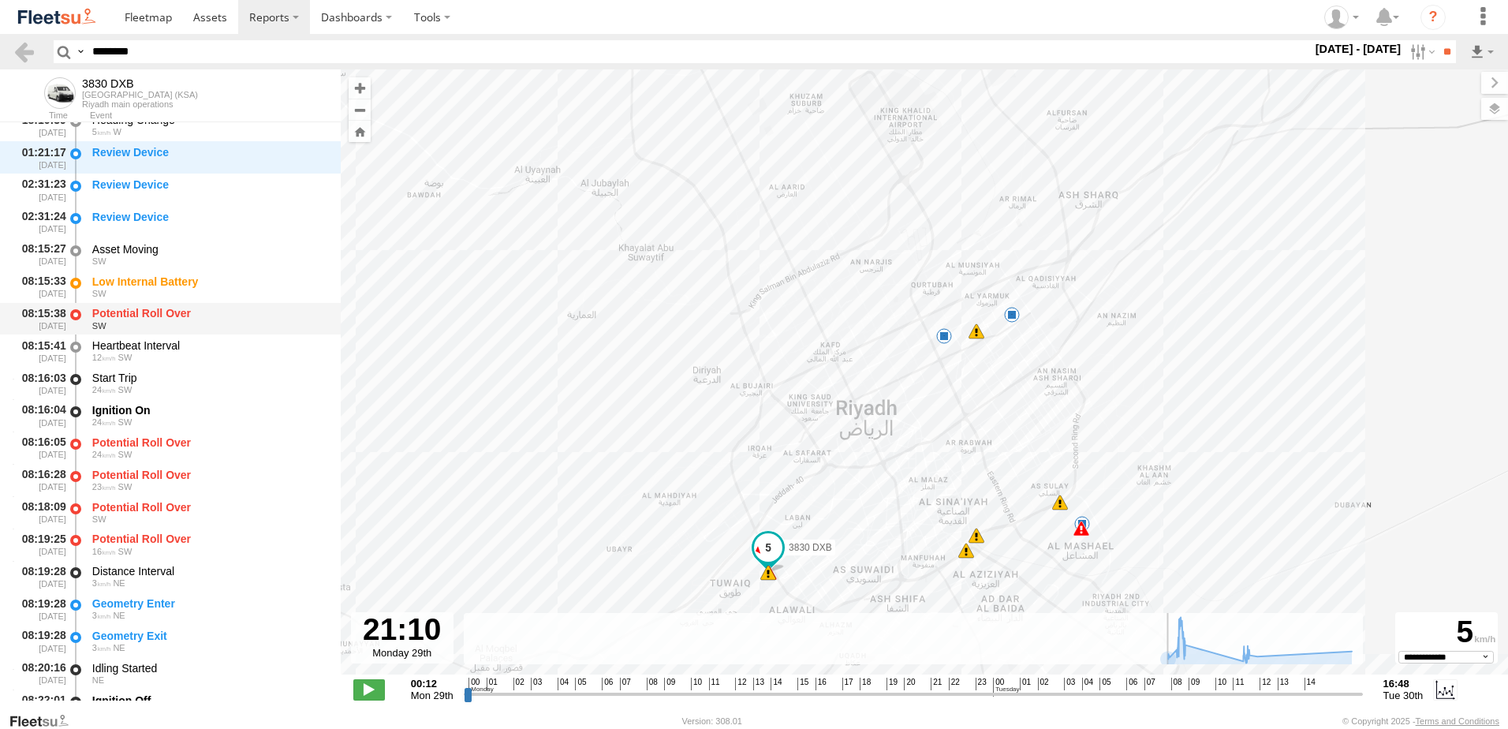
scroll to position [33125, 0]
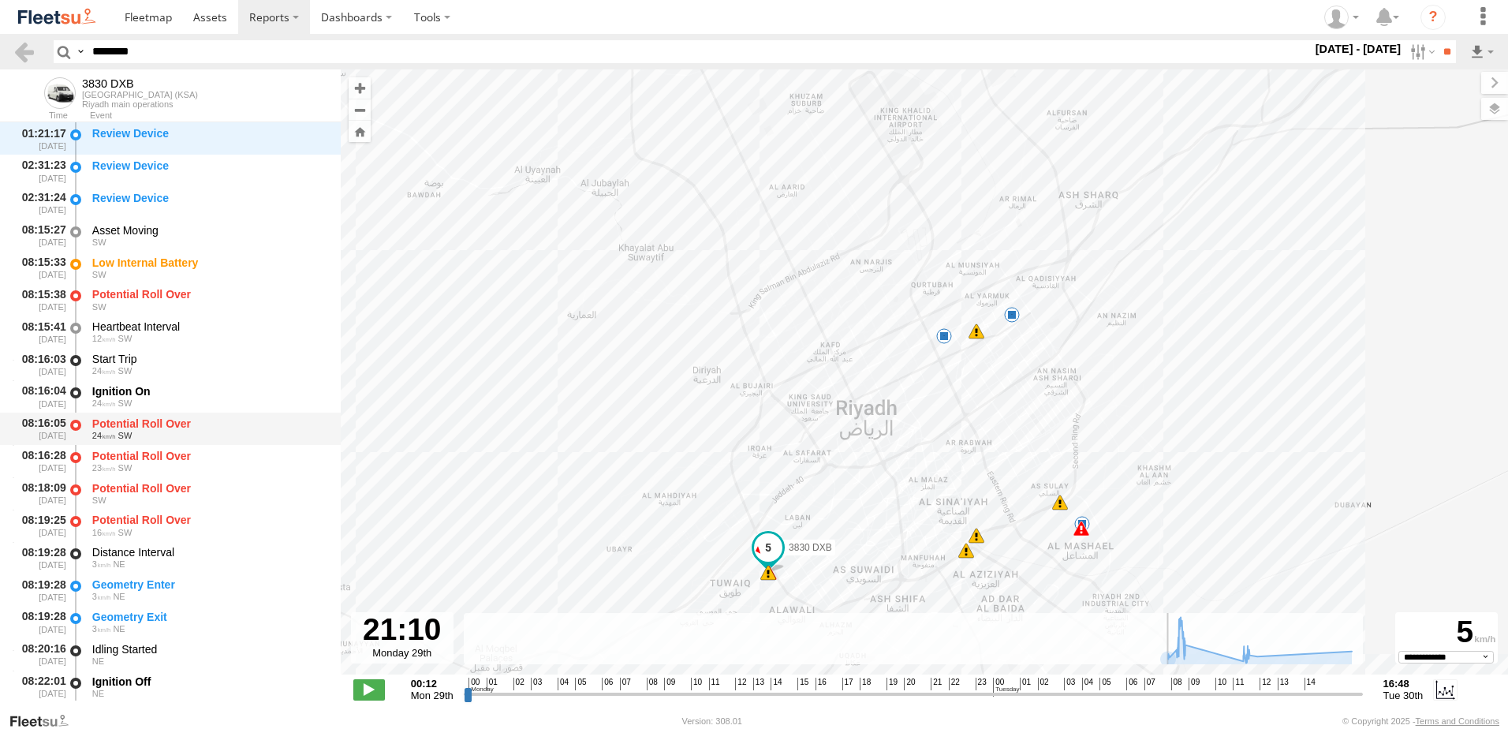
click at [162, 432] on div "24 SW" at bounding box center [208, 435] width 233 height 9
click at [149, 459] on div "Potential Roll Over" at bounding box center [208, 456] width 233 height 14
click at [146, 492] on div "Potential Roll Over" at bounding box center [208, 488] width 233 height 14
click at [159, 517] on div "Potential Roll Over" at bounding box center [208, 520] width 233 height 14
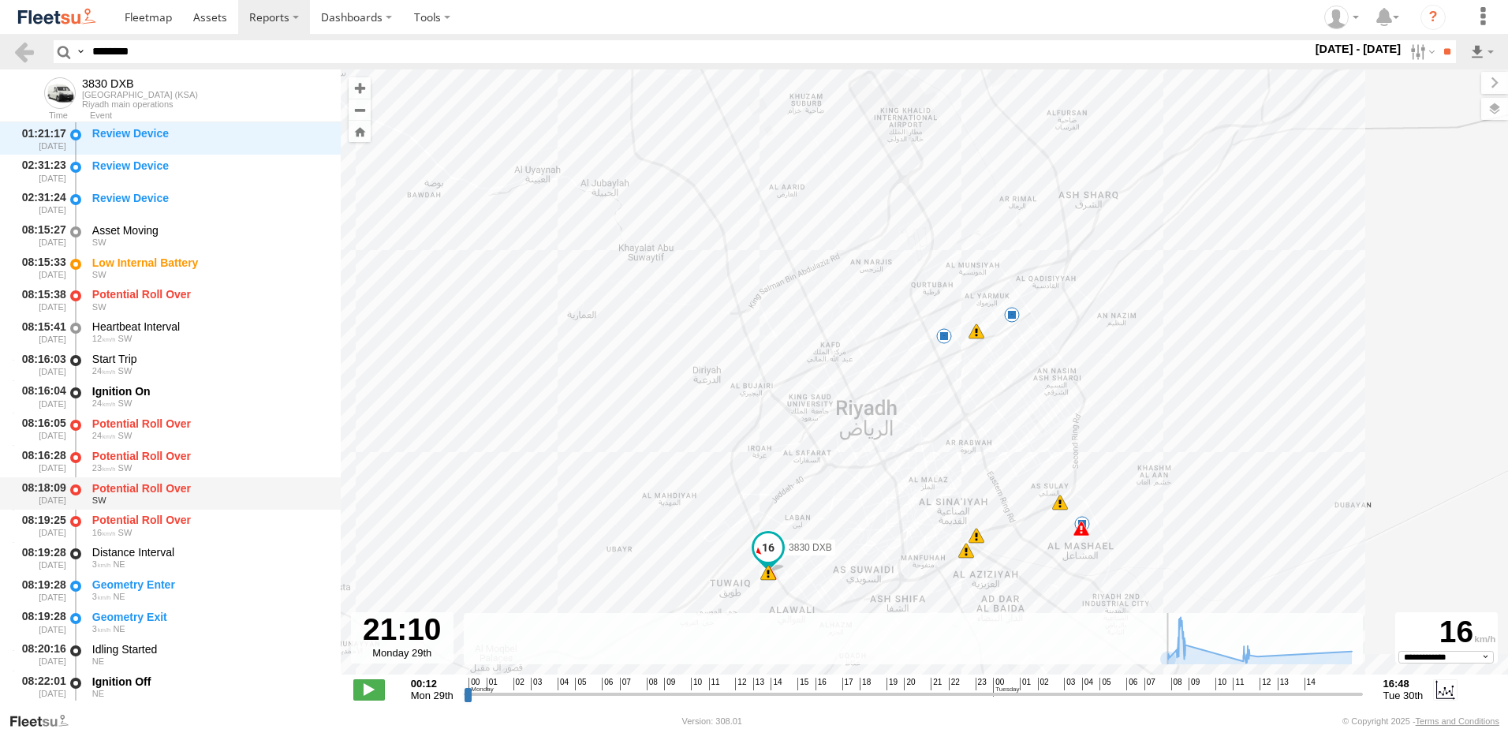
click at [164, 489] on div "Potential Roll Over" at bounding box center [208, 488] width 233 height 14
